Goal: Information Seeking & Learning: Learn about a topic

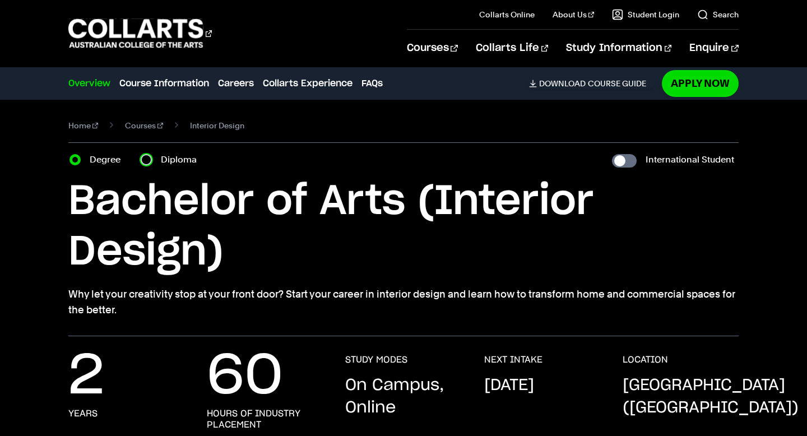
click at [152, 165] on input "Diploma" at bounding box center [146, 159] width 11 height 11
radio input "true"
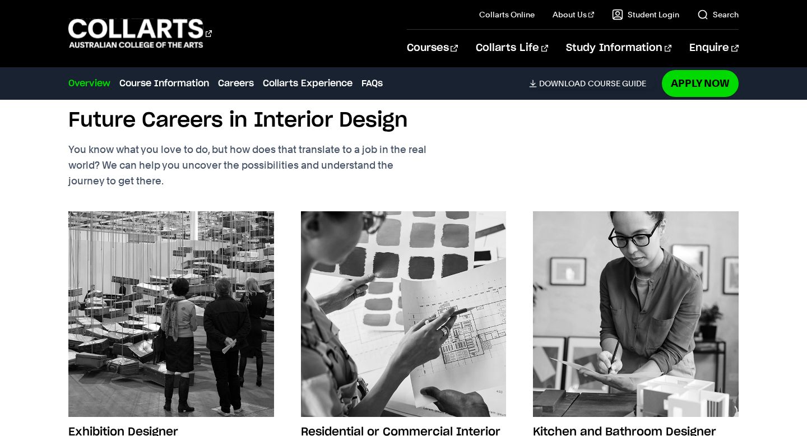
scroll to position [1789, 0]
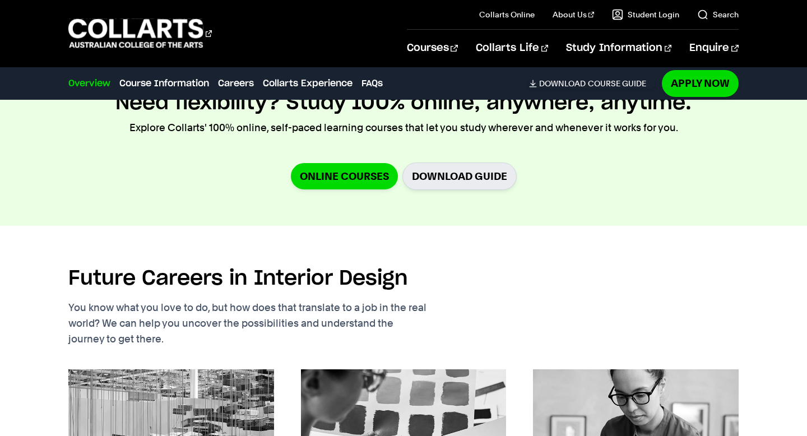
scroll to position [1812, 0]
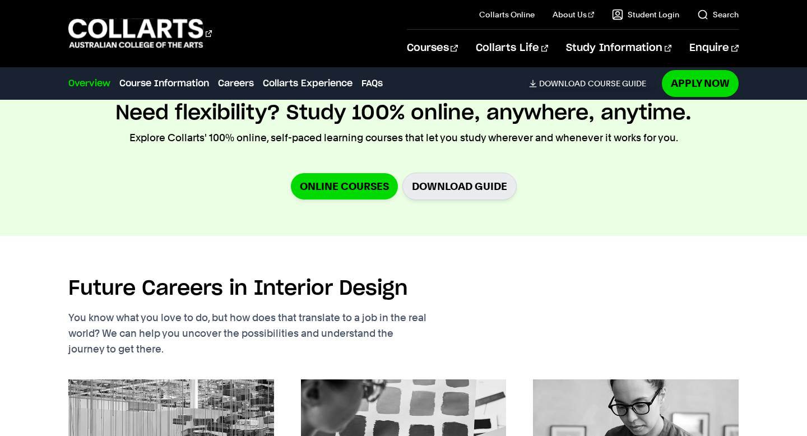
checkbox input "true"
checkbox input "false"
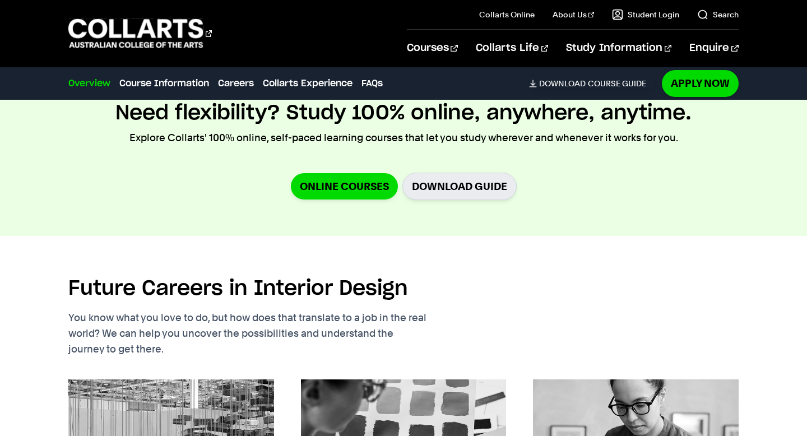
checkbox input "false"
checkbox input "true"
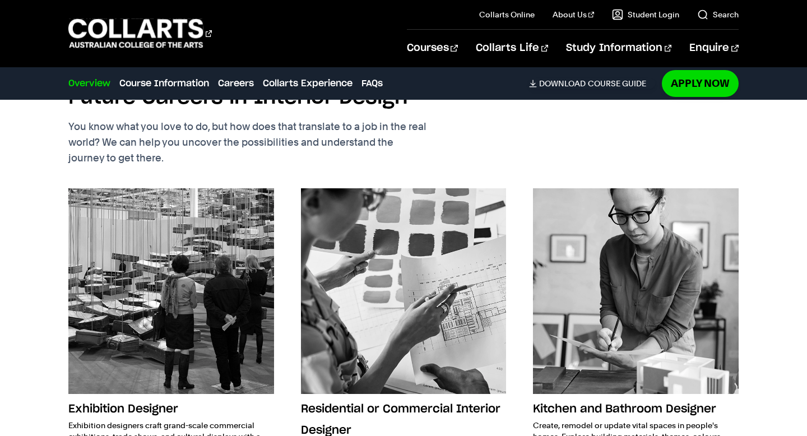
scroll to position [2040, 0]
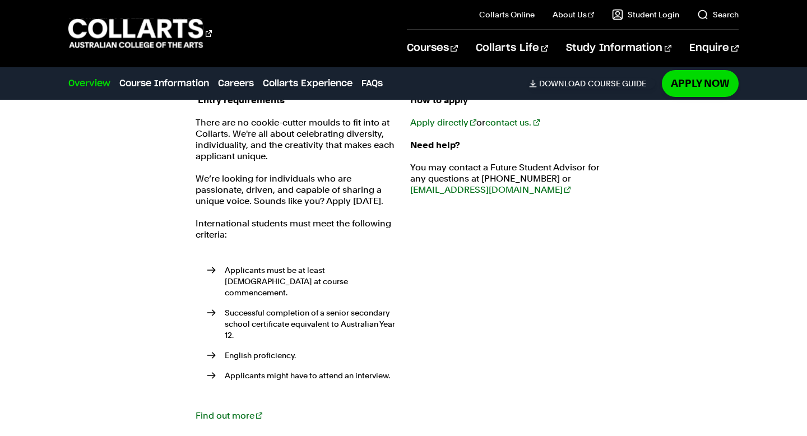
scroll to position [1665, 0]
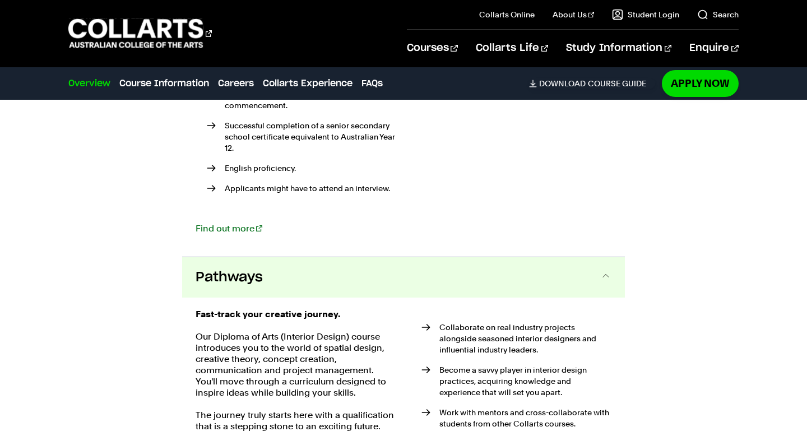
scroll to position [2174, 0]
